Goal: Communication & Community: Ask a question

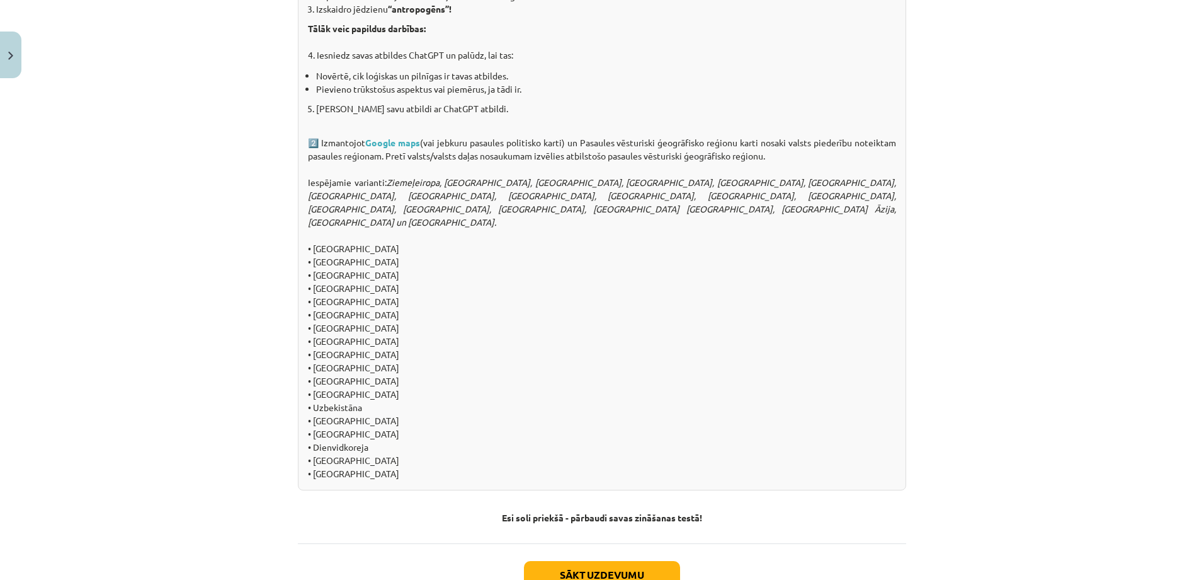
scroll to position [1250, 0]
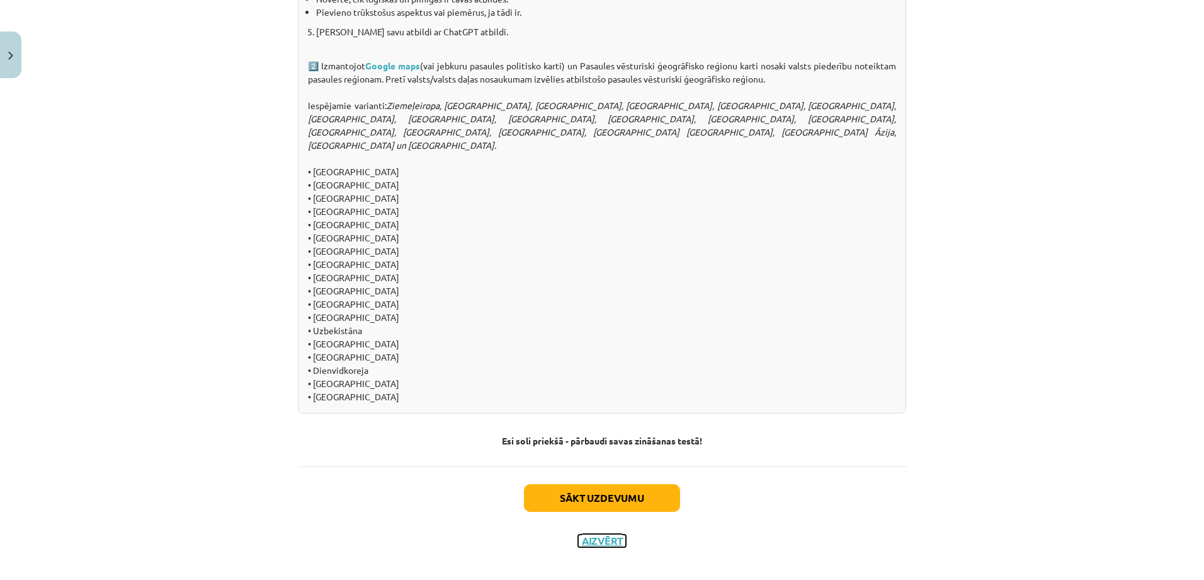
click at [598, 534] on button "Aizvērt" at bounding box center [602, 540] width 48 height 13
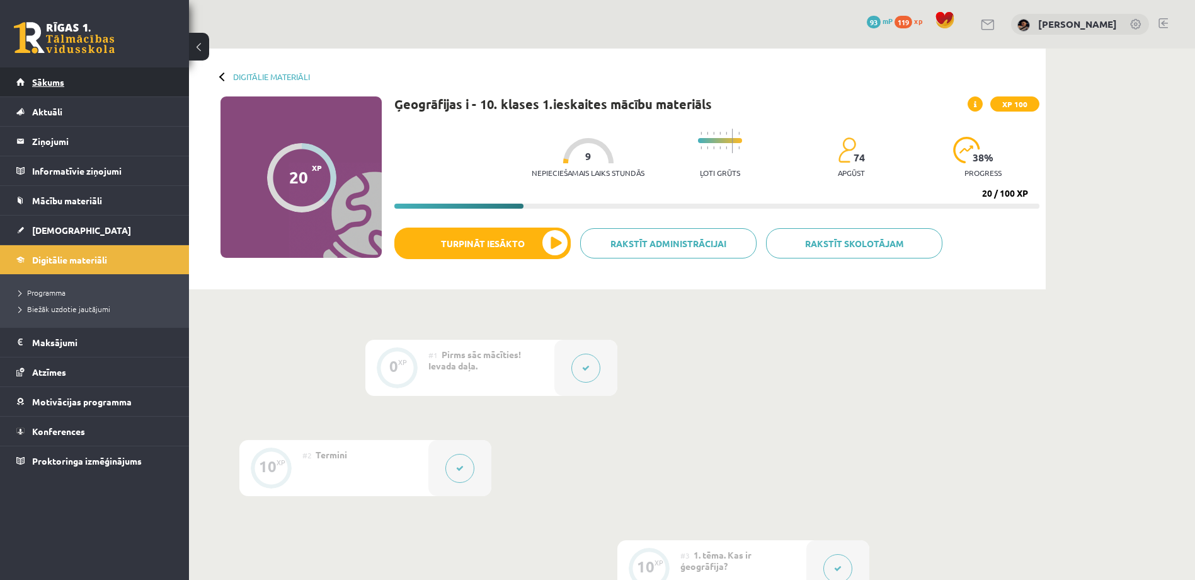
click at [50, 81] on span "Sākums" at bounding box center [48, 81] width 32 height 11
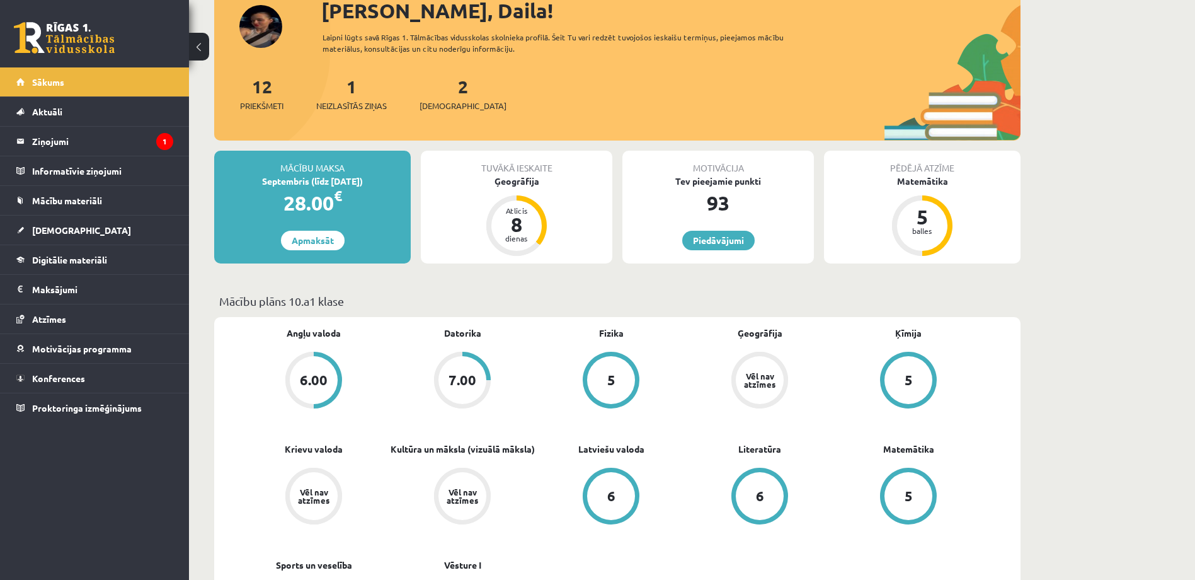
scroll to position [63, 0]
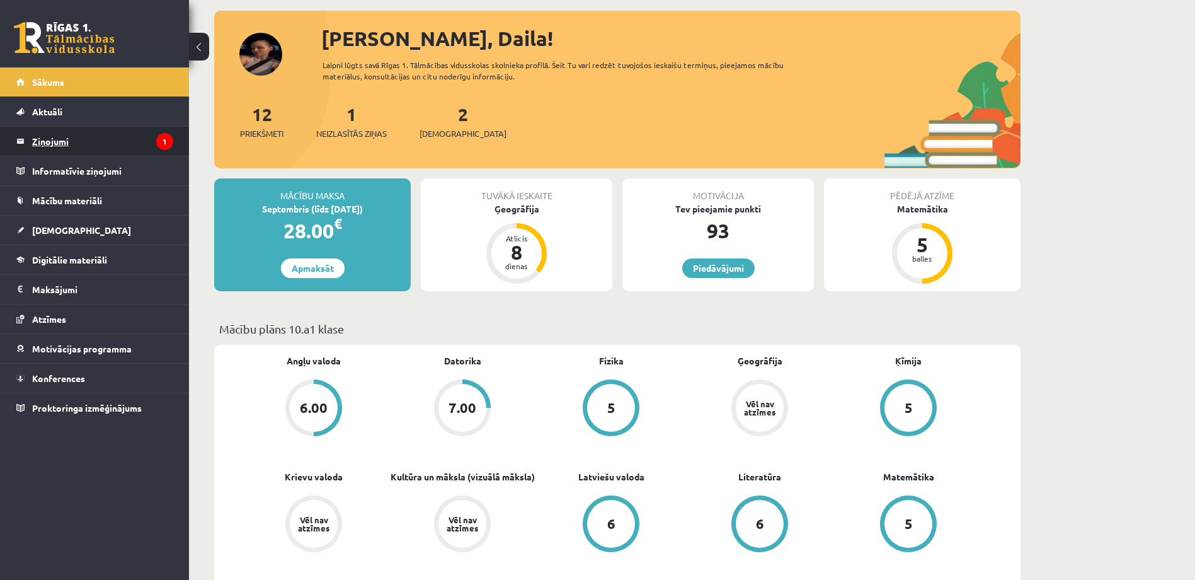
click at [64, 141] on legend "Ziņojumi 1" at bounding box center [102, 141] width 141 height 29
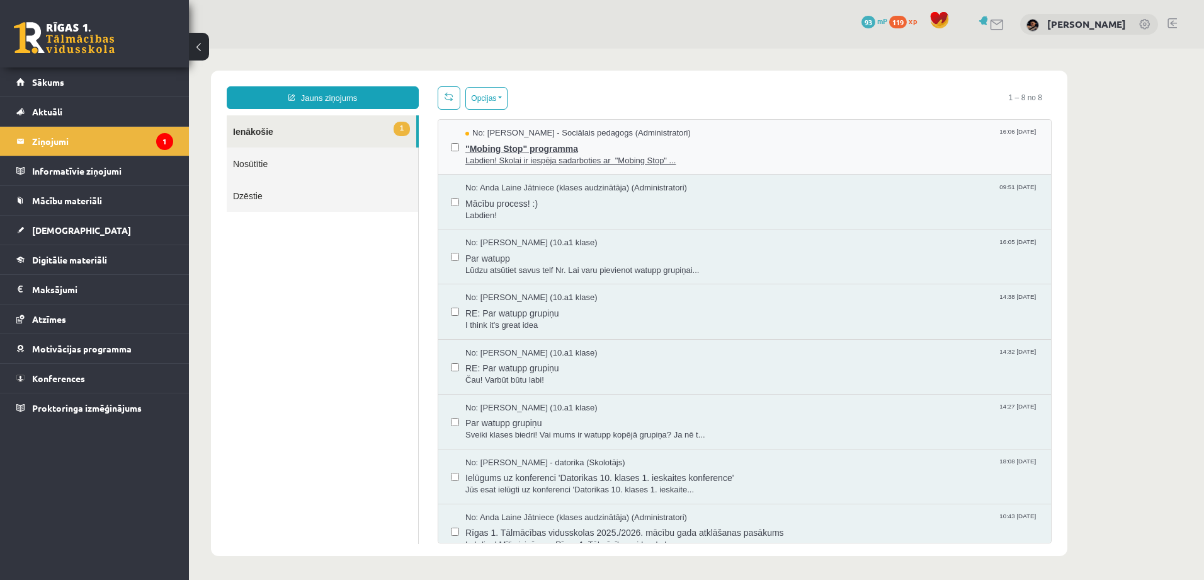
click at [551, 152] on span ""Mobing Stop" programma" at bounding box center [752, 147] width 573 height 16
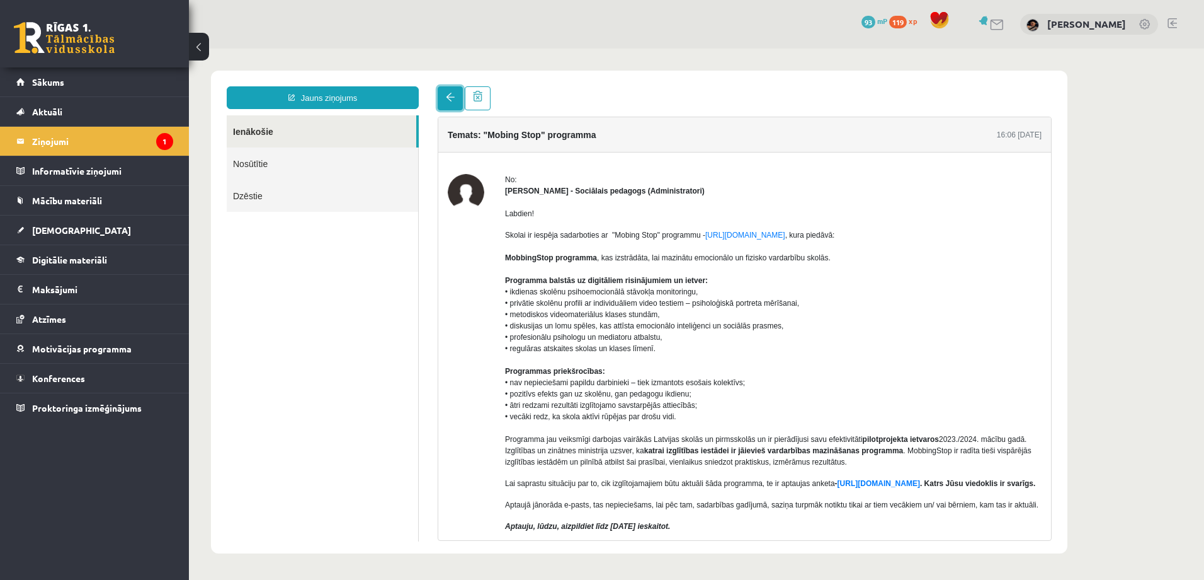
click at [442, 98] on link at bounding box center [450, 98] width 25 height 24
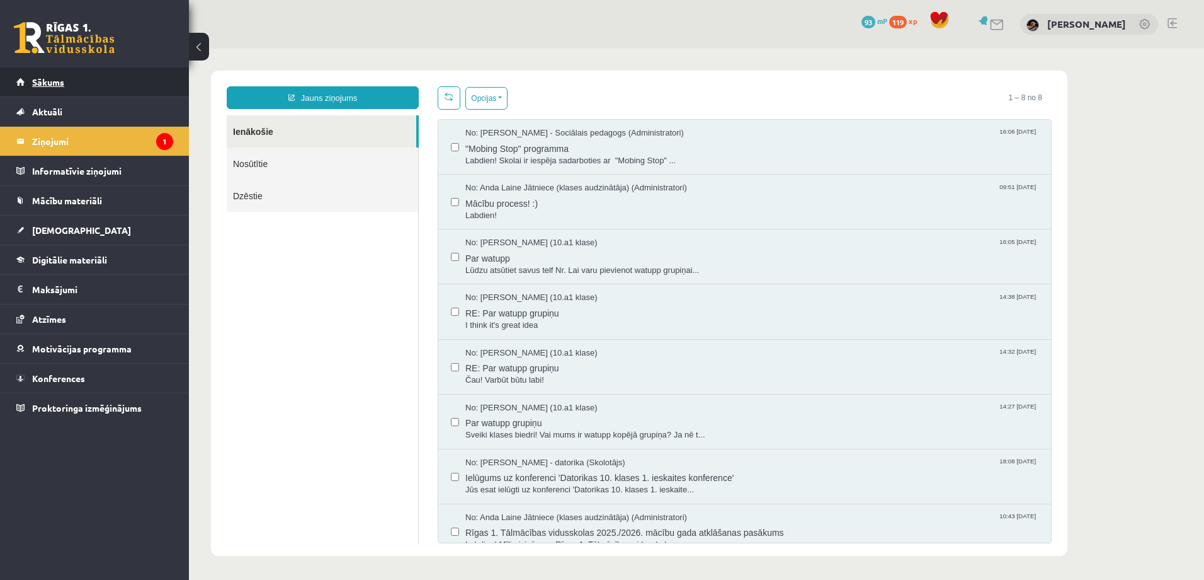
click at [118, 81] on link "Sākums" at bounding box center [94, 81] width 157 height 29
